Goal: Transaction & Acquisition: Obtain resource

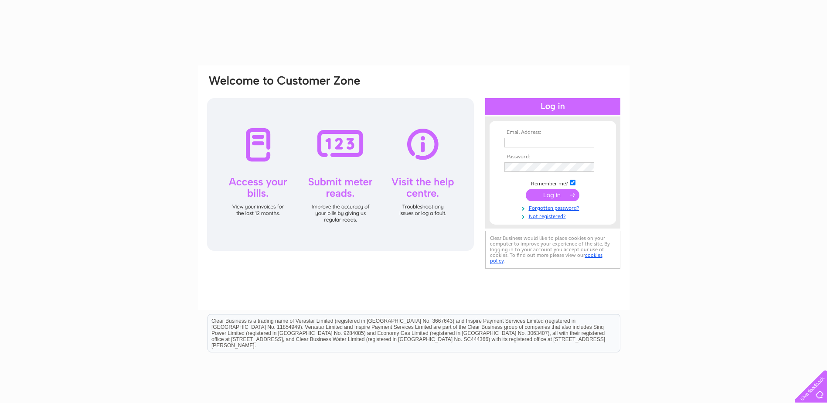
click at [549, 142] on input "text" at bounding box center [549, 143] width 90 height 10
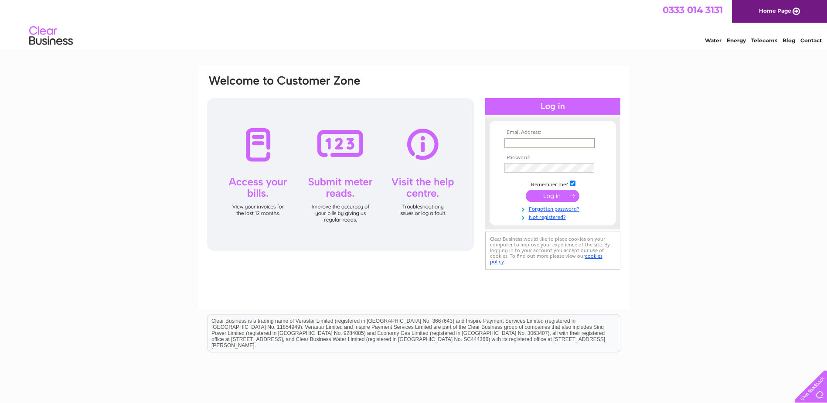
type input "[EMAIL_ADDRESS][DOMAIN_NAME]"
click at [536, 196] on input "submit" at bounding box center [553, 195] width 54 height 12
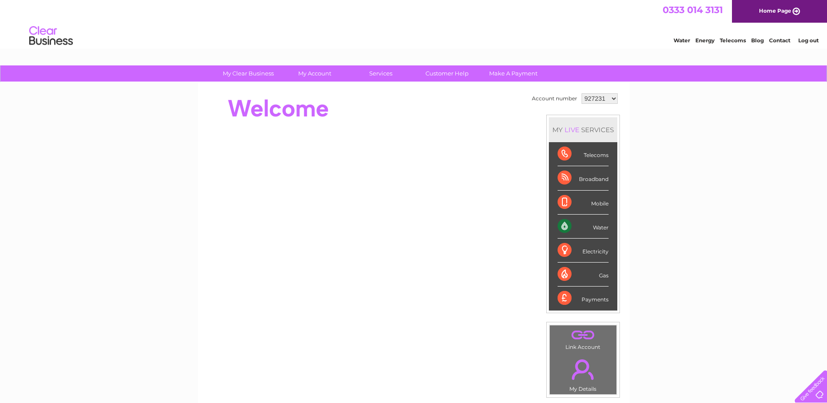
click at [610, 100] on select "927231 928058 1110428" at bounding box center [599, 98] width 36 height 10
select select "1110428"
click at [581, 93] on select "927231 928058 1110428" at bounding box center [599, 98] width 36 height 10
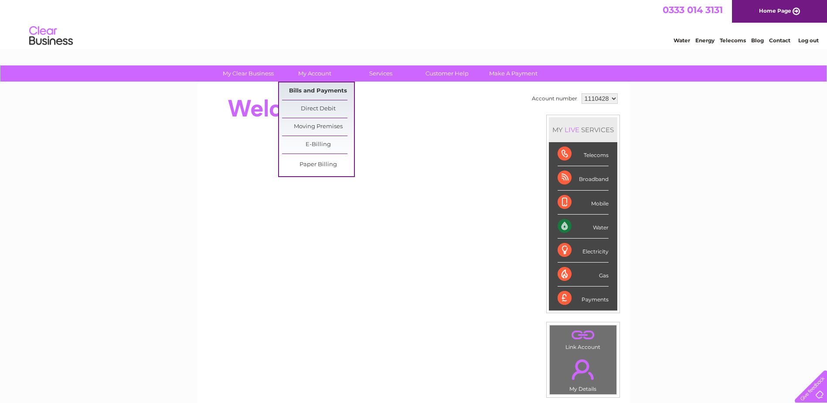
click at [313, 92] on link "Bills and Payments" at bounding box center [318, 90] width 72 height 17
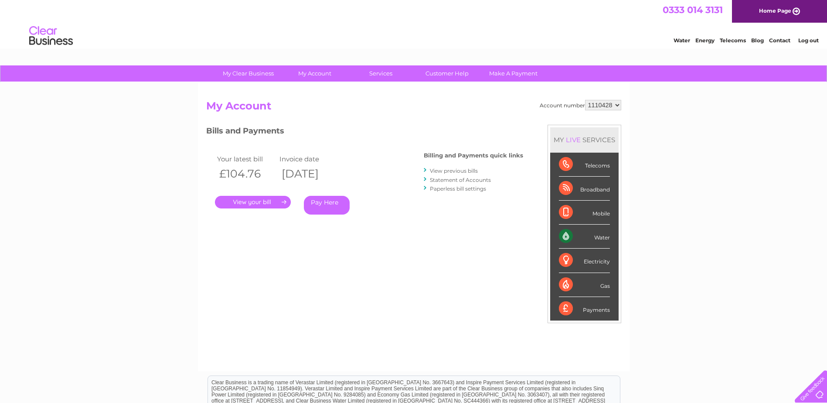
drag, startPoint x: 255, startPoint y: 199, endPoint x: 212, endPoint y: 189, distance: 43.9
click at [254, 198] on link "." at bounding box center [253, 202] width 76 height 13
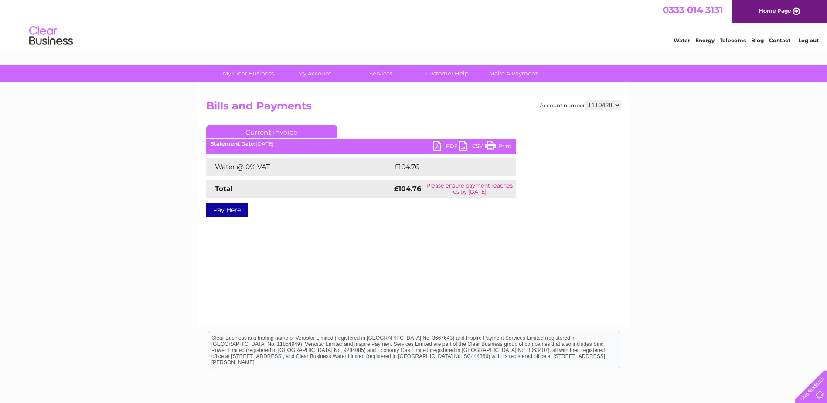
click at [435, 147] on link "PDF" at bounding box center [446, 147] width 26 height 13
click at [459, 146] on link "CSV" at bounding box center [472, 147] width 26 height 13
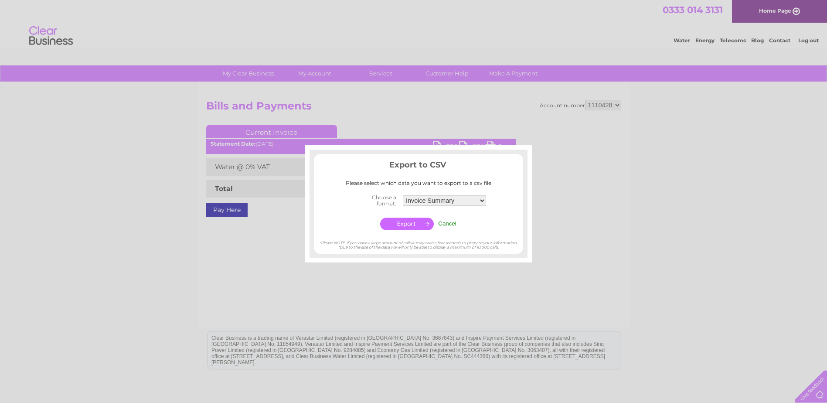
click at [449, 222] on input "Cancel" at bounding box center [447, 223] width 18 height 7
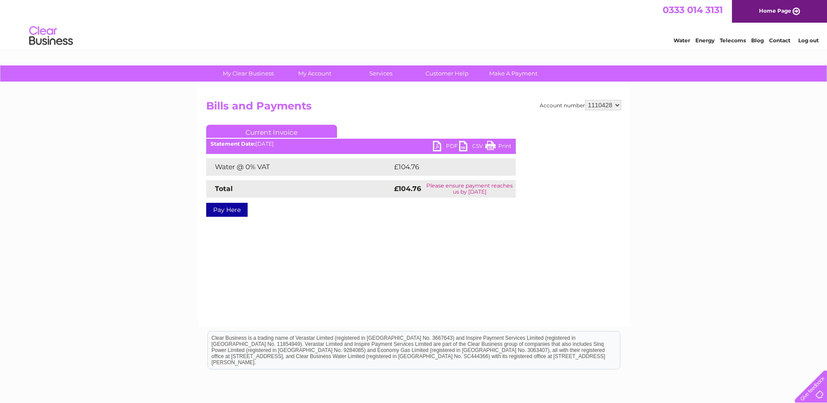
click at [437, 156] on div "Current Invoice PDF CSV Print Statement Date: 02/10/2025" at bounding box center [360, 169] width 309 height 88
click at [439, 149] on link "PDF" at bounding box center [446, 147] width 26 height 13
